Goal: Transaction & Acquisition: Subscribe to service/newsletter

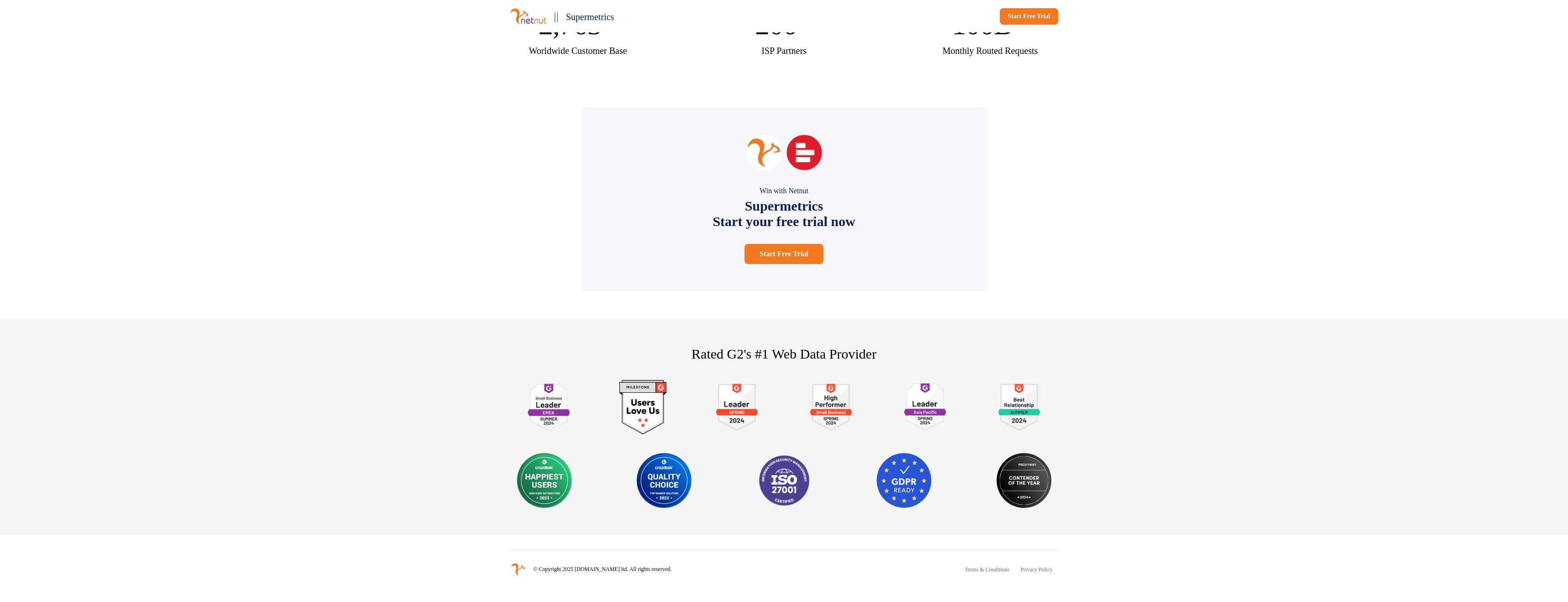
scroll to position [1675, 0]
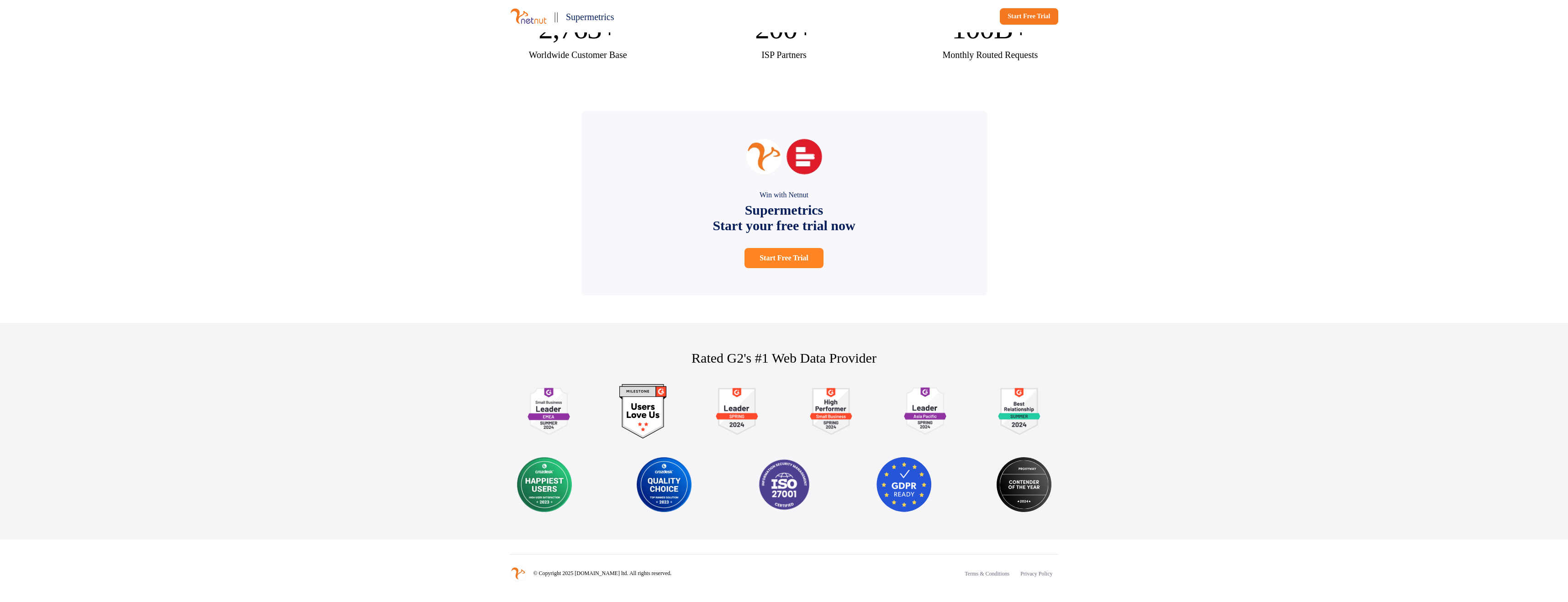
click at [779, 268] on link "Start Free Trial" at bounding box center [784, 257] width 79 height 20
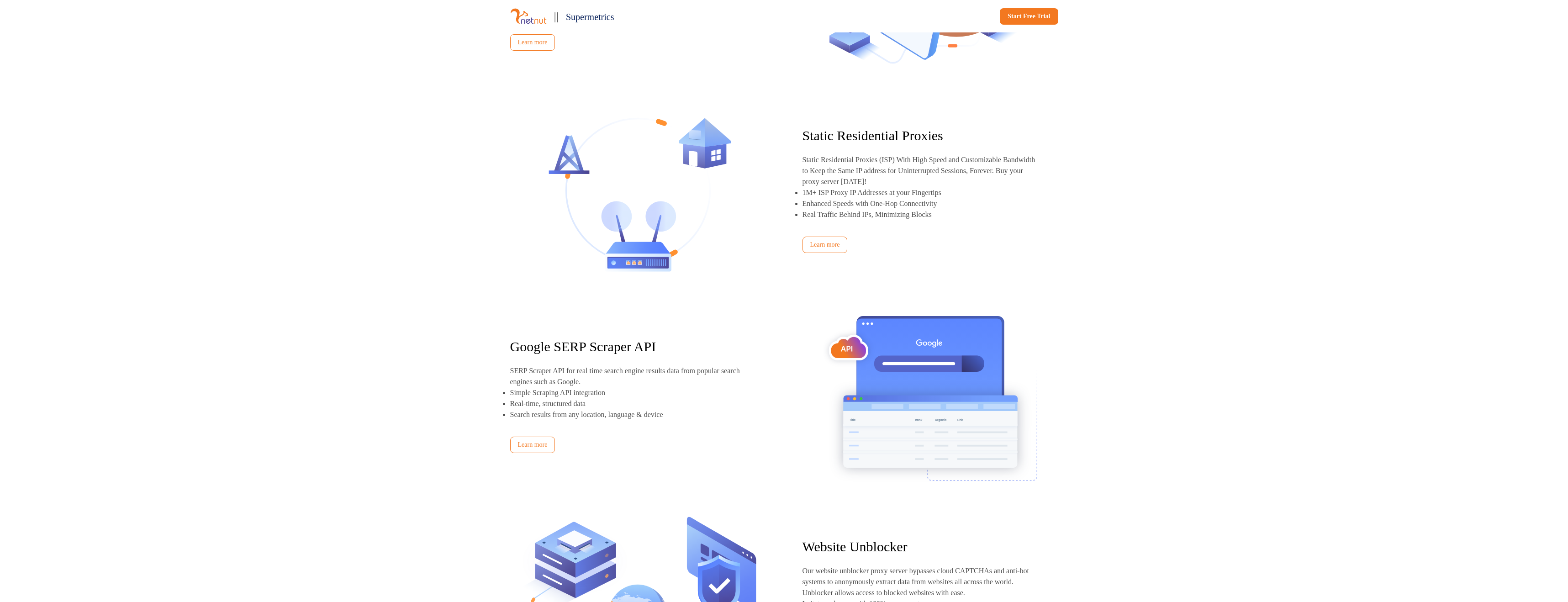
scroll to position [906, 0]
